Goal: Task Accomplishment & Management: Use online tool/utility

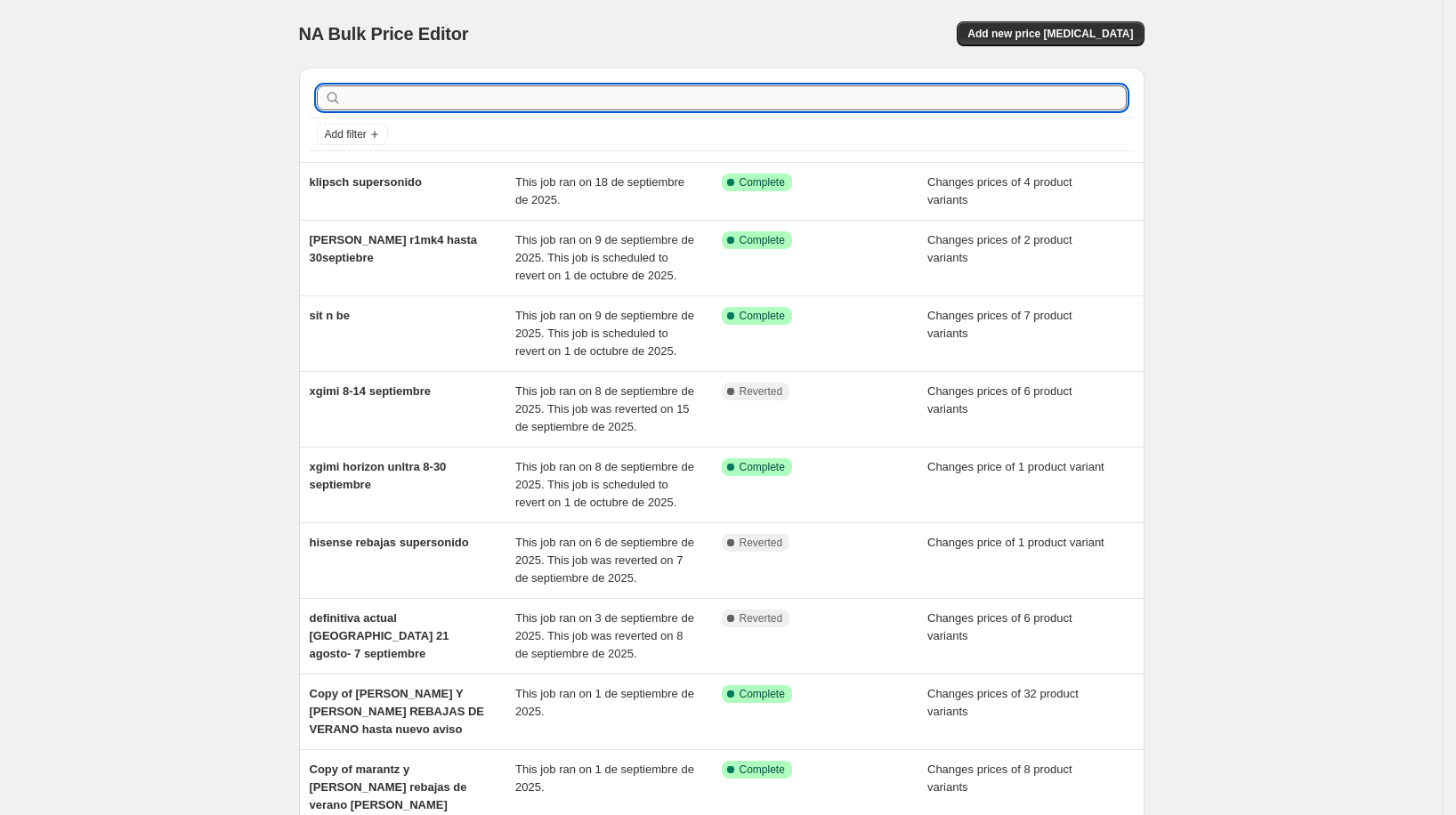
click at [398, 87] on input "text" at bounding box center [735, 98] width 781 height 25
type input "marantz"
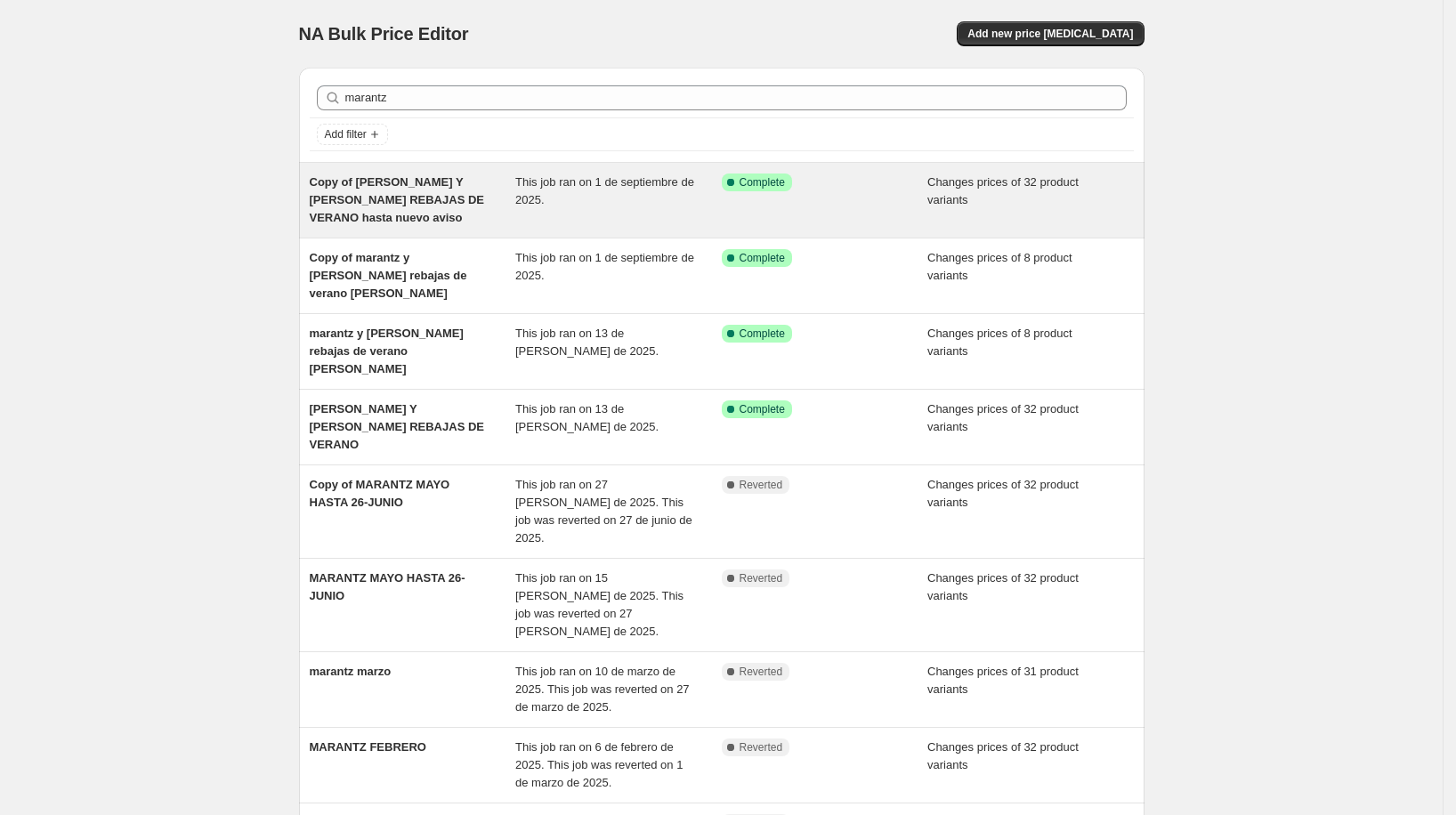
click at [465, 200] on span "Copy of [PERSON_NAME] Y [PERSON_NAME] REBAJAS DE VERANO hasta nuevo aviso" at bounding box center [397, 199] width 175 height 49
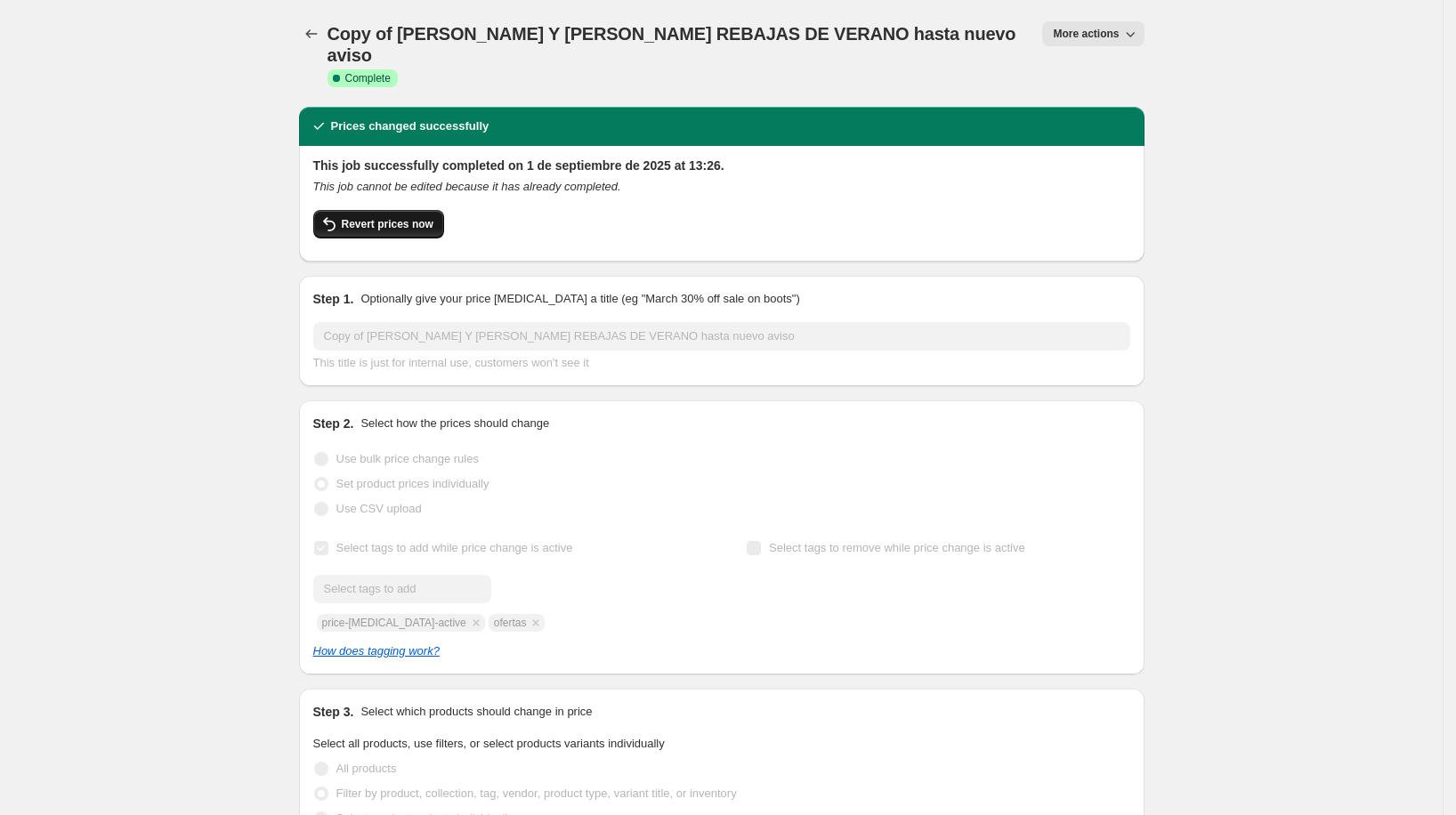
click at [433, 210] on button "Revert prices now" at bounding box center [378, 225] width 131 height 29
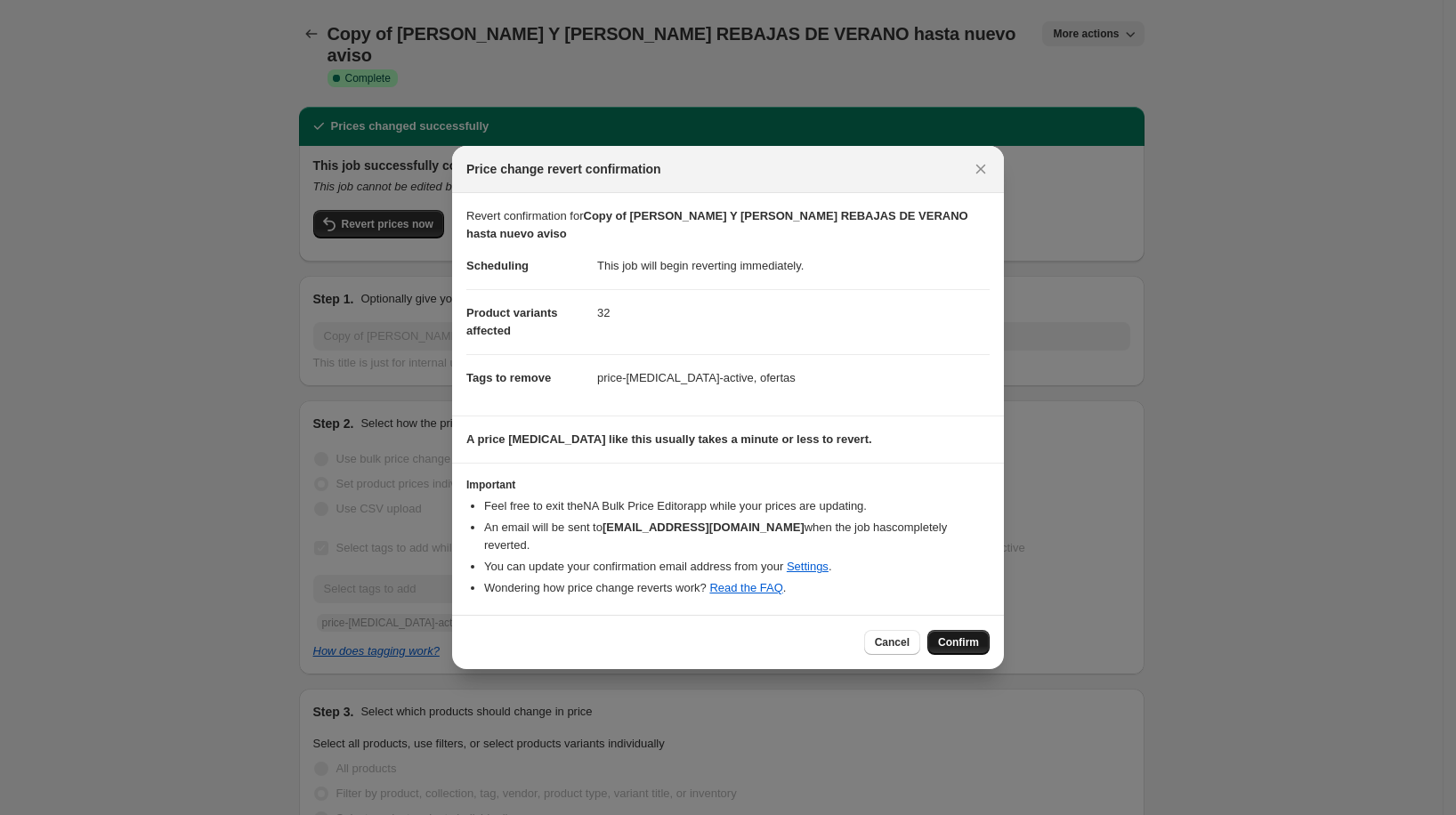
click at [946, 635] on span "Confirm" at bounding box center [958, 641] width 41 height 14
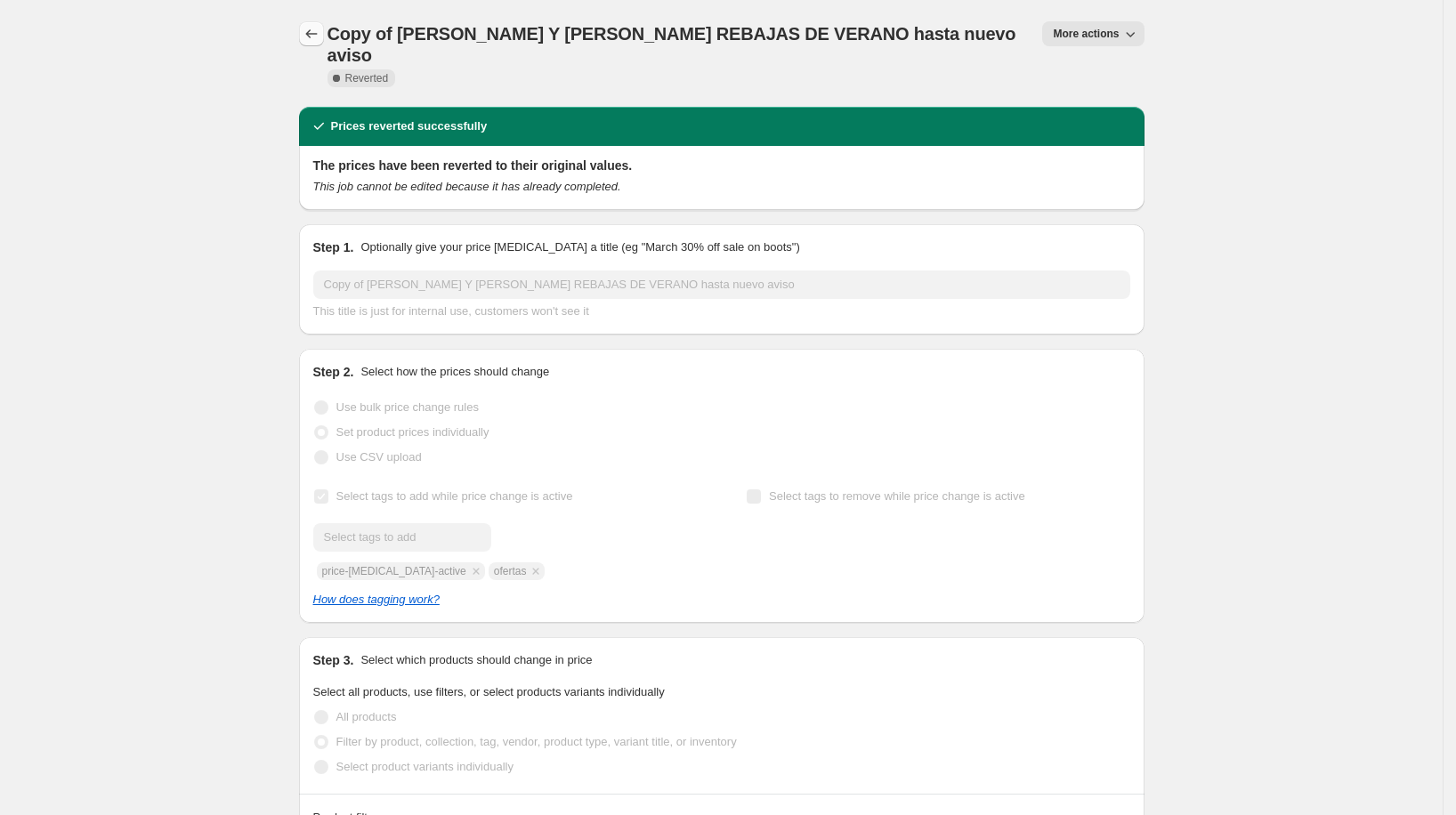
click at [310, 31] on icon "Price change jobs" at bounding box center [311, 34] width 18 height 18
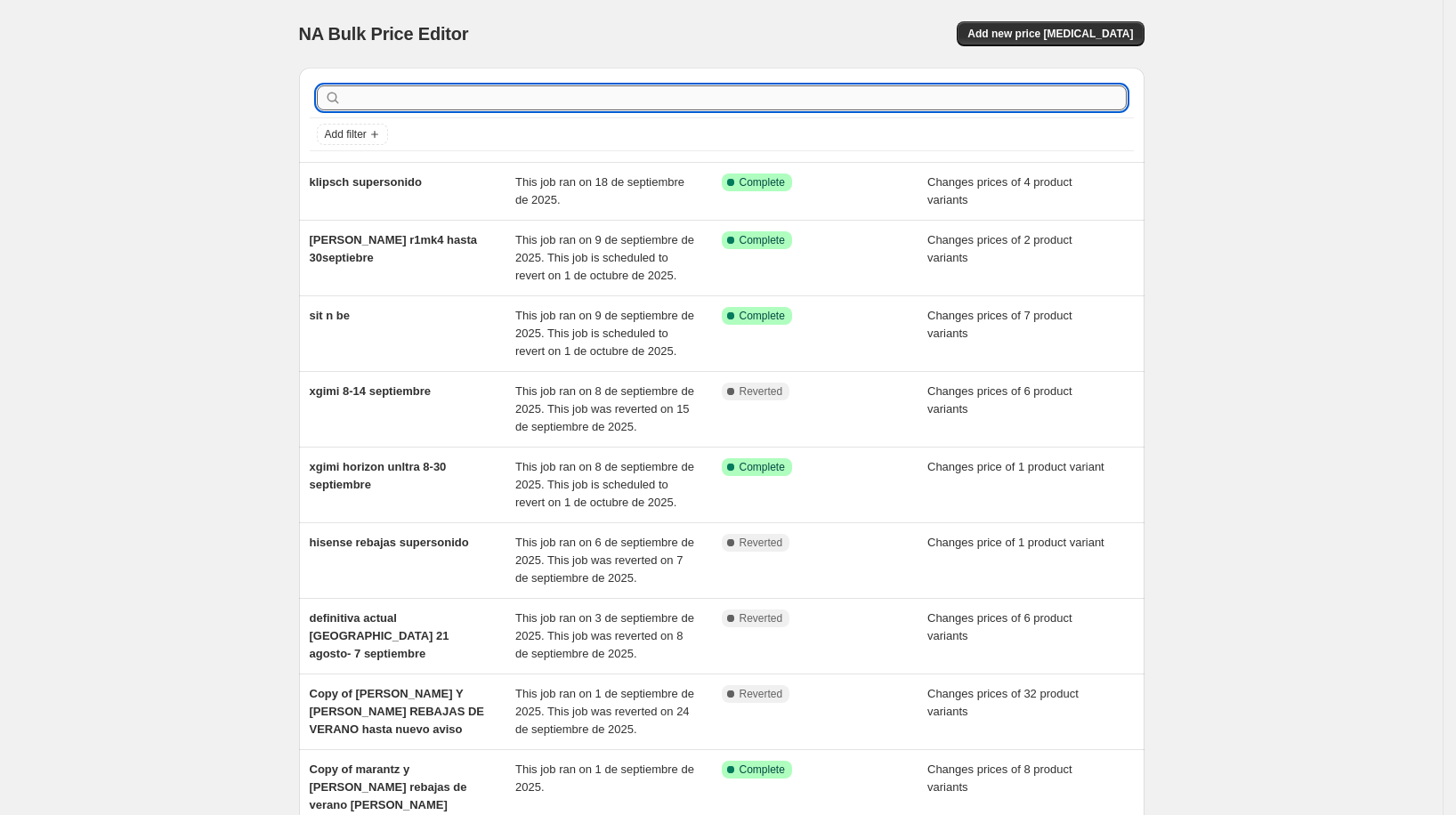
click at [383, 94] on input "text" at bounding box center [735, 98] width 781 height 25
type input "marantz"
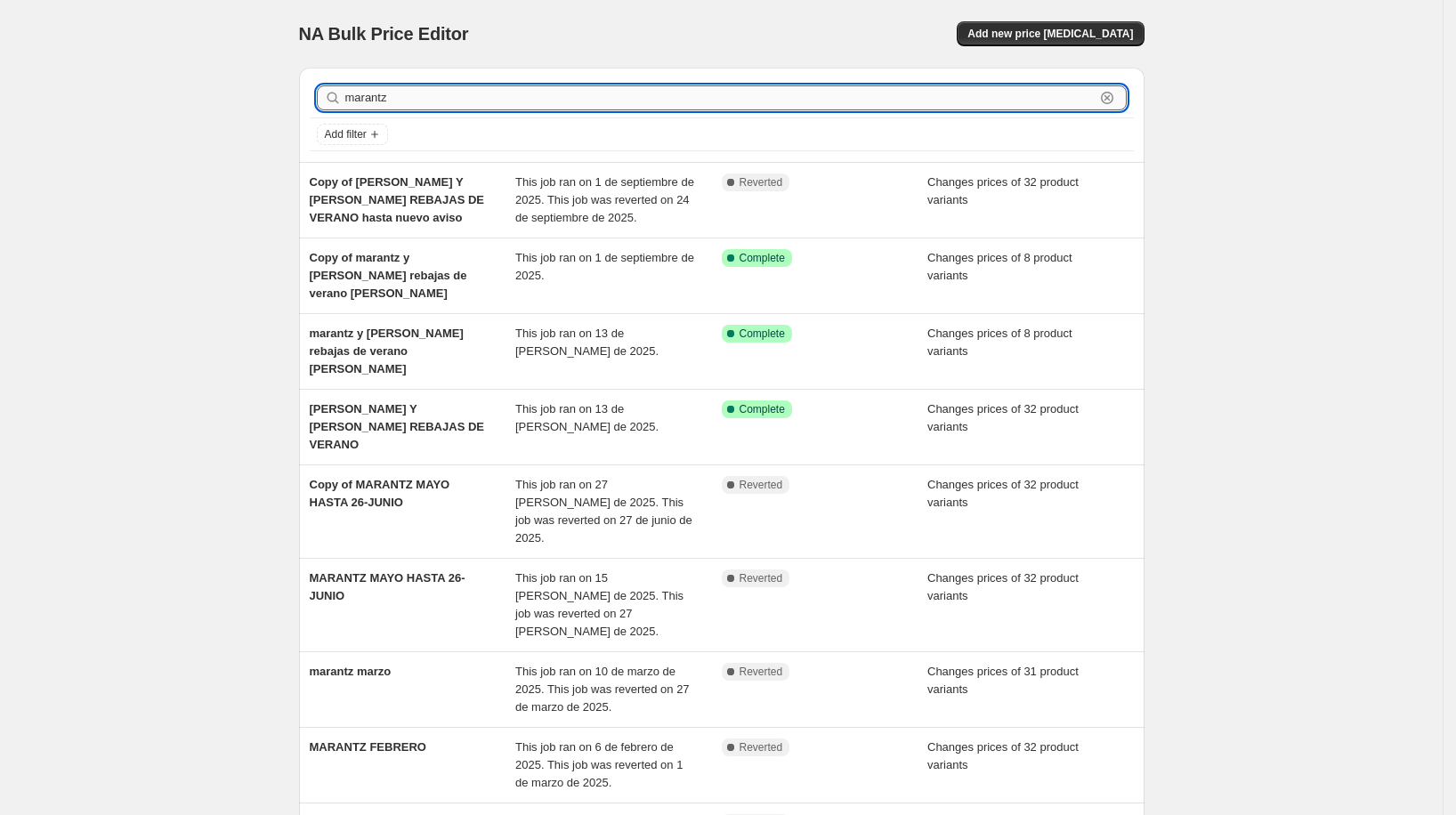
click at [464, 98] on input "marantz" at bounding box center [719, 98] width 749 height 25
click at [463, 98] on input "marantz" at bounding box center [719, 98] width 749 height 25
type input "masimo"
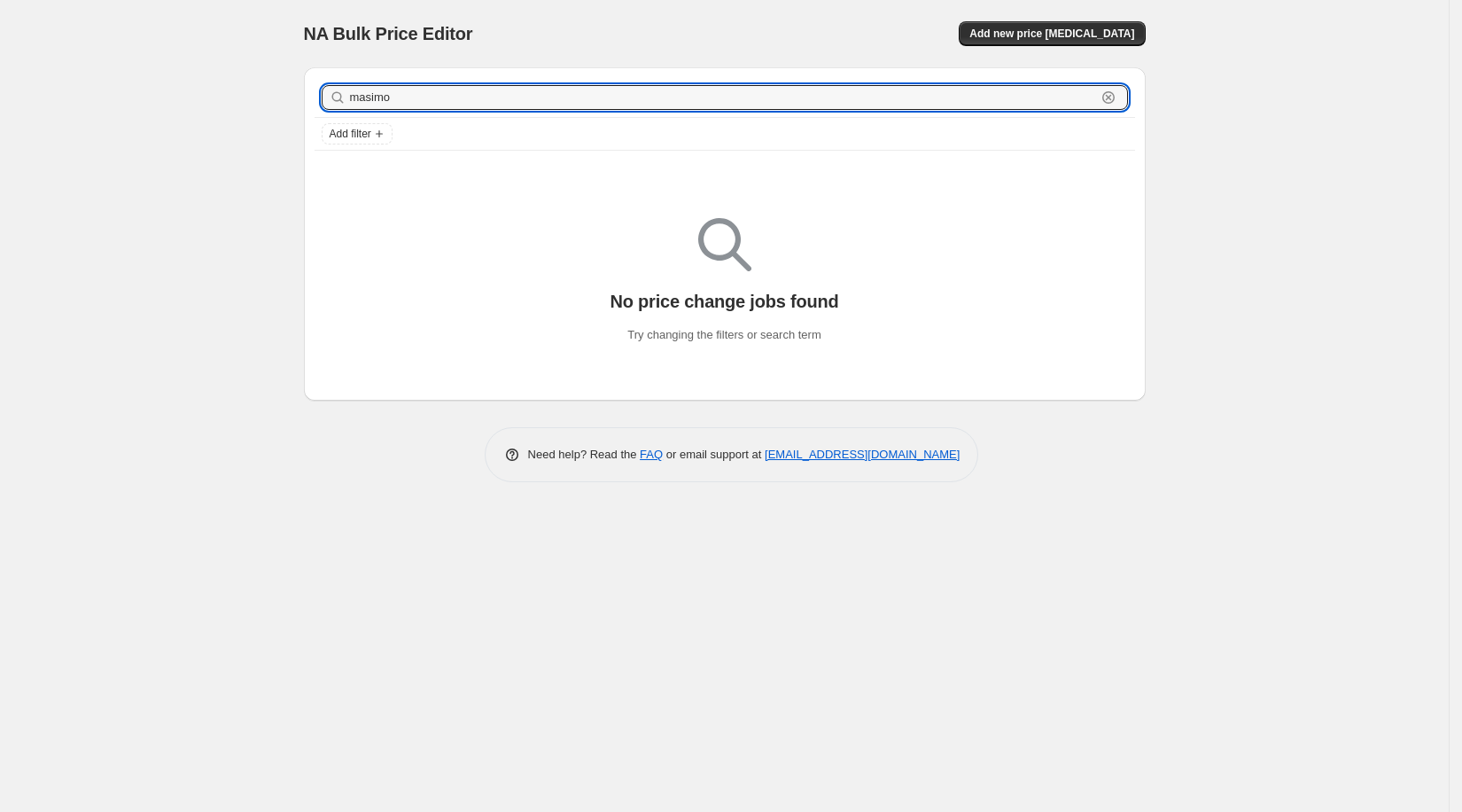
drag, startPoint x: 427, startPoint y: 99, endPoint x: 327, endPoint y: 86, distance: 100.8
click at [327, 86] on div "masimo Clear" at bounding box center [724, 98] width 807 height 25
type input "[PERSON_NAME]"
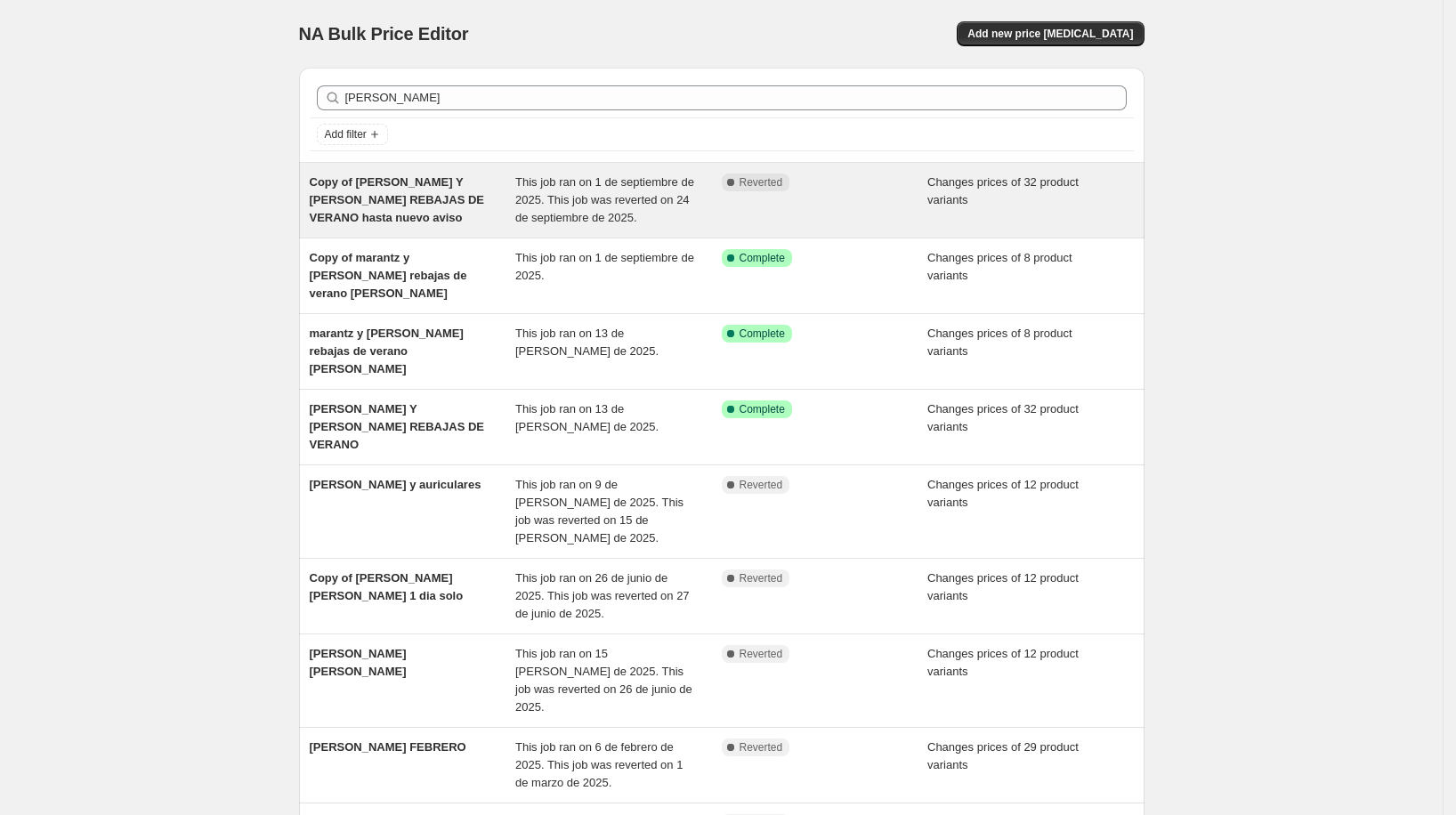
click at [456, 195] on span "Copy of [PERSON_NAME] Y [PERSON_NAME] REBAJAS DE VERANO hasta nuevo aviso" at bounding box center [397, 199] width 175 height 49
